Goal: Task Accomplishment & Management: Complete application form

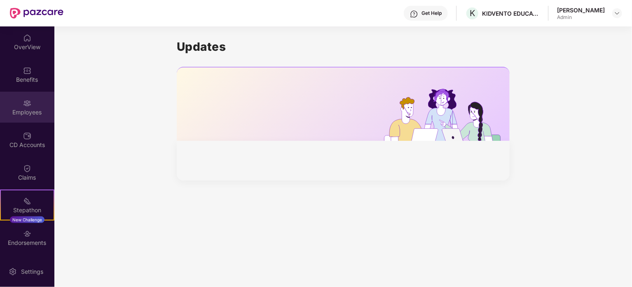
click at [26, 112] on div "Employees" at bounding box center [27, 112] width 54 height 8
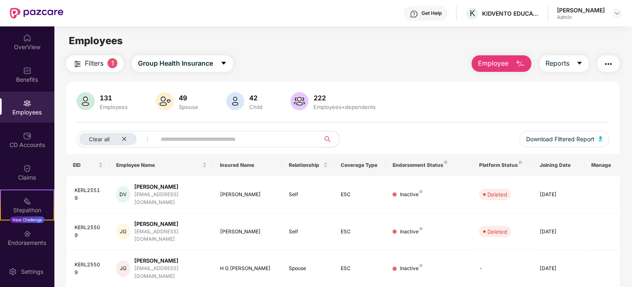
click at [30, 118] on div "Employees" at bounding box center [27, 107] width 54 height 31
click at [496, 66] on span "Employee" at bounding box center [493, 63] width 31 height 10
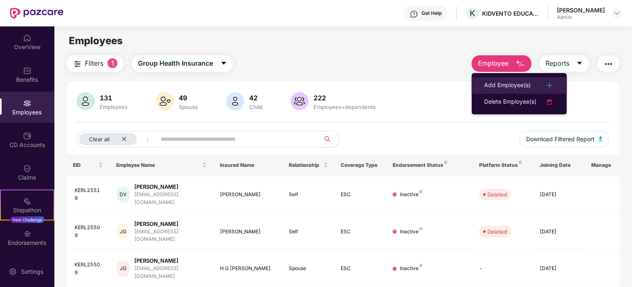
click at [500, 80] on div "Add Employee(s)" at bounding box center [507, 85] width 47 height 10
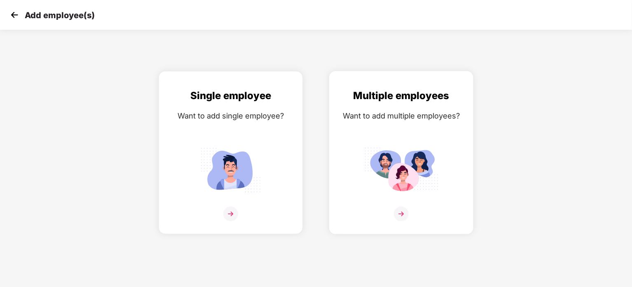
click at [424, 145] on img at bounding box center [401, 170] width 74 height 52
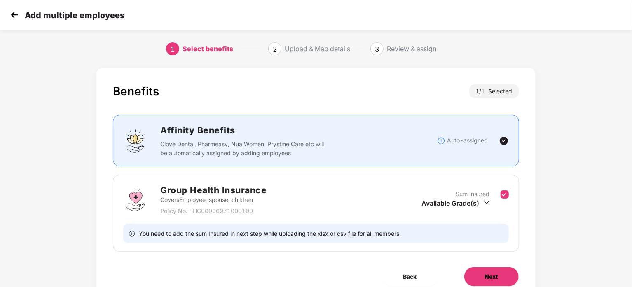
click at [480, 268] on button "Next" at bounding box center [491, 276] width 55 height 20
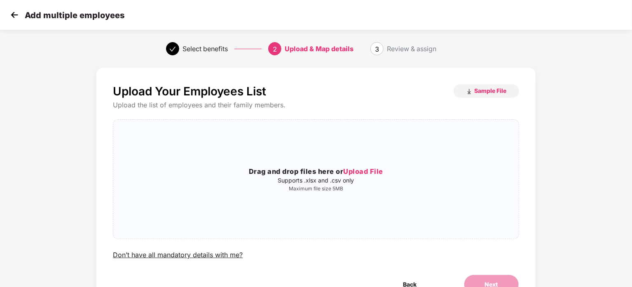
click at [492, 84] on div "Upload Your Employees List Sample File Upload the list of employees and their f…" at bounding box center [315, 189] width 439 height 243
click at [483, 86] on button "Sample File" at bounding box center [487, 90] width 66 height 13
click at [367, 170] on span "Upload File" at bounding box center [363, 171] width 40 height 8
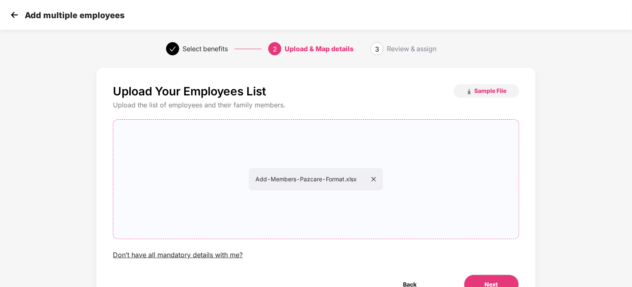
scroll to position [45, 0]
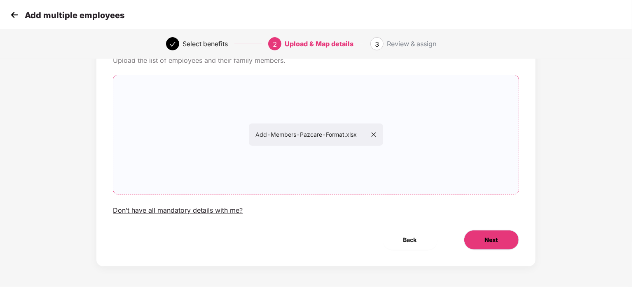
click at [499, 237] on button "Next" at bounding box center [491, 240] width 55 height 20
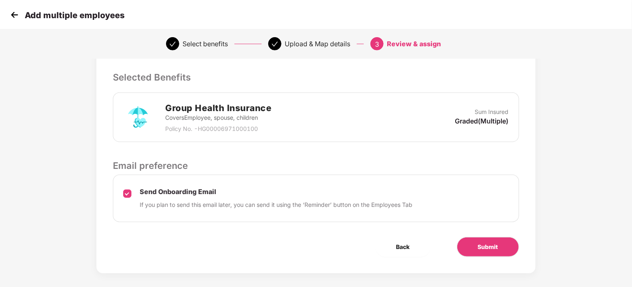
scroll to position [172, 0]
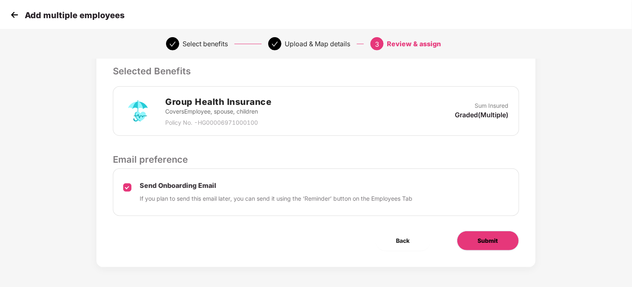
click at [480, 239] on span "Submit" at bounding box center [488, 240] width 20 height 9
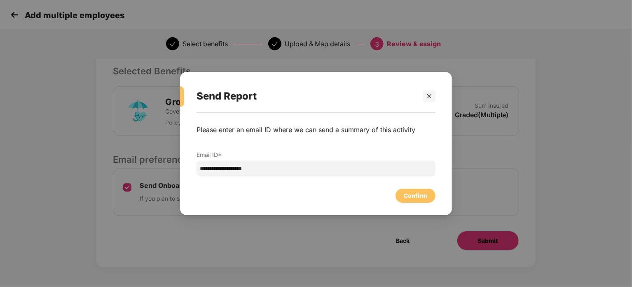
scroll to position [0, 0]
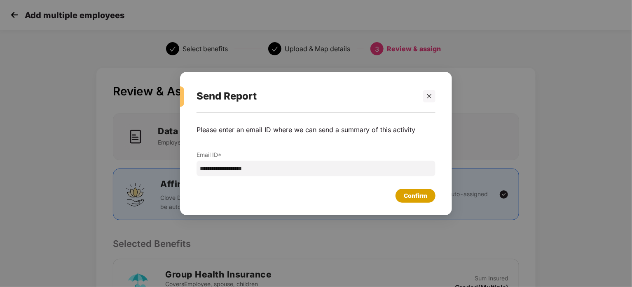
click at [420, 197] on div "Confirm" at bounding box center [415, 195] width 23 height 9
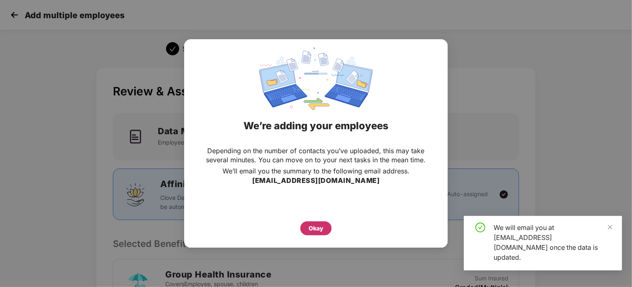
click at [319, 228] on div "Okay" at bounding box center [316, 227] width 15 height 9
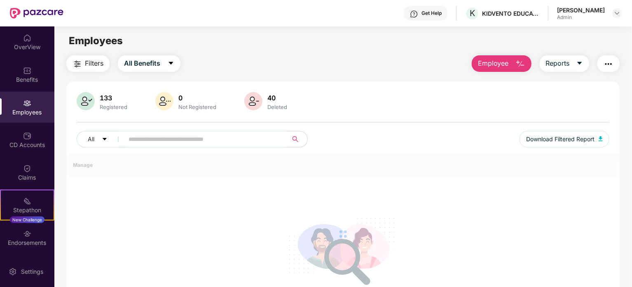
click at [36, 113] on div "Employees" at bounding box center [27, 112] width 54 height 8
click at [37, 80] on div "Benefits" at bounding box center [27, 79] width 54 height 8
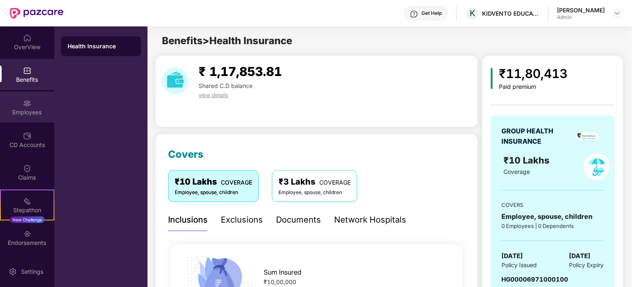
click at [35, 113] on div "Employees" at bounding box center [27, 112] width 54 height 8
